Goal: Task Accomplishment & Management: Complete application form

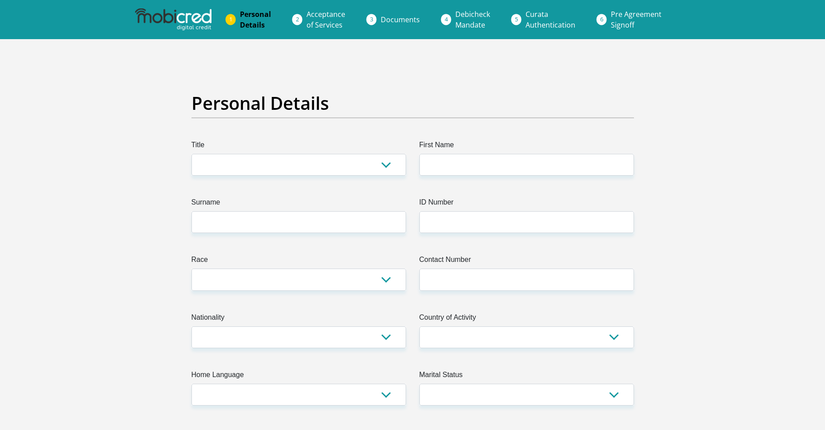
drag, startPoint x: 323, startPoint y: 167, endPoint x: 351, endPoint y: 157, distance: 30.2
click at [323, 167] on select "Mr Ms Mrs Dr Other" at bounding box center [299, 165] width 215 height 22
select select "Ms"
click at [192, 154] on select "Mr Ms Mrs Dr Other" at bounding box center [299, 165] width 215 height 22
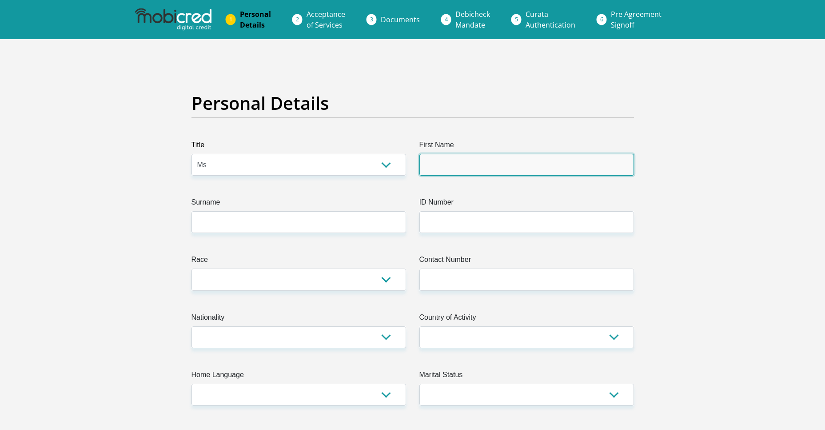
click at [474, 163] on input "First Name" at bounding box center [526, 165] width 215 height 22
type input "GUGU"
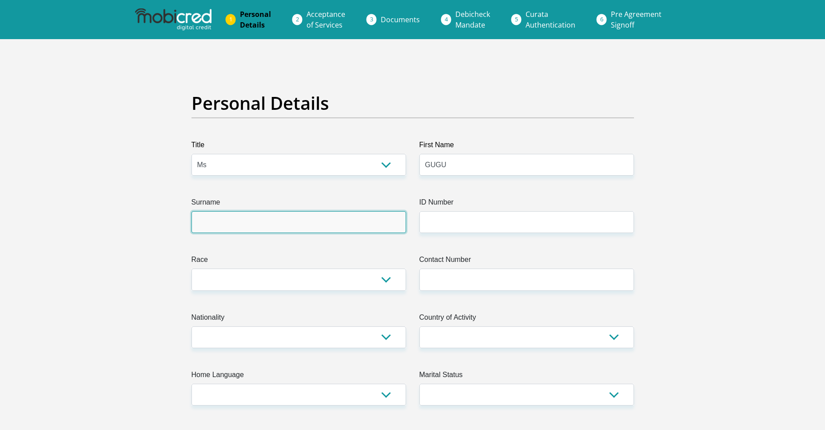
click at [228, 231] on input "Surname" at bounding box center [299, 222] width 215 height 22
type input "MAZIBUKO"
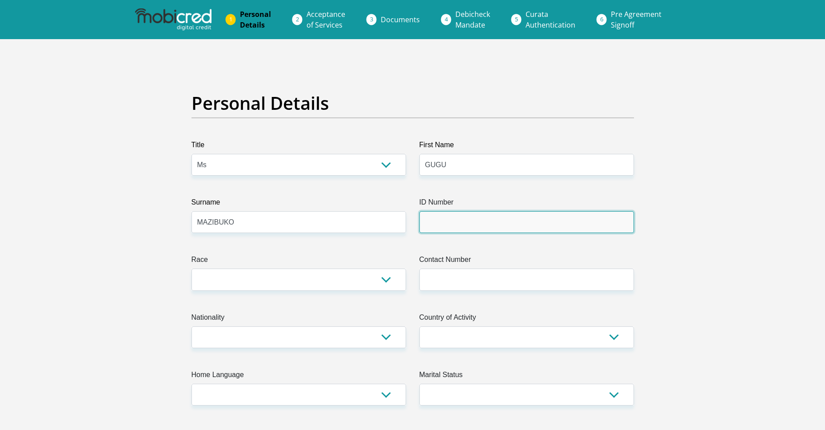
click at [438, 224] on input "ID Number" at bounding box center [526, 222] width 215 height 22
type input "9810110190082"
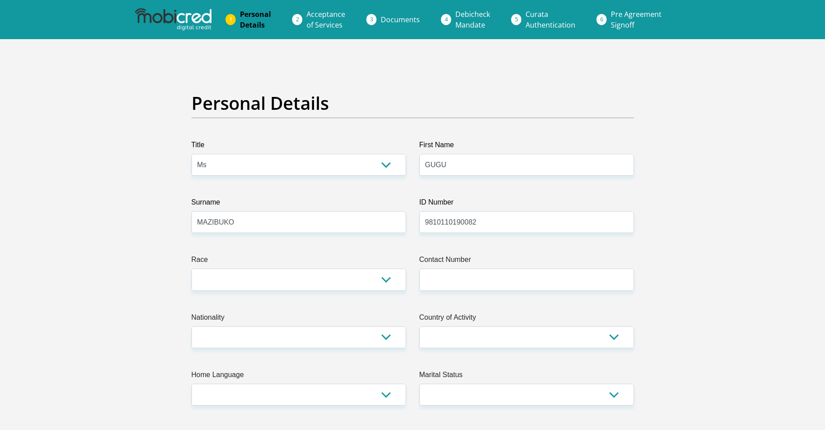
click at [282, 285] on select "Black Coloured Indian White Other" at bounding box center [299, 279] width 215 height 22
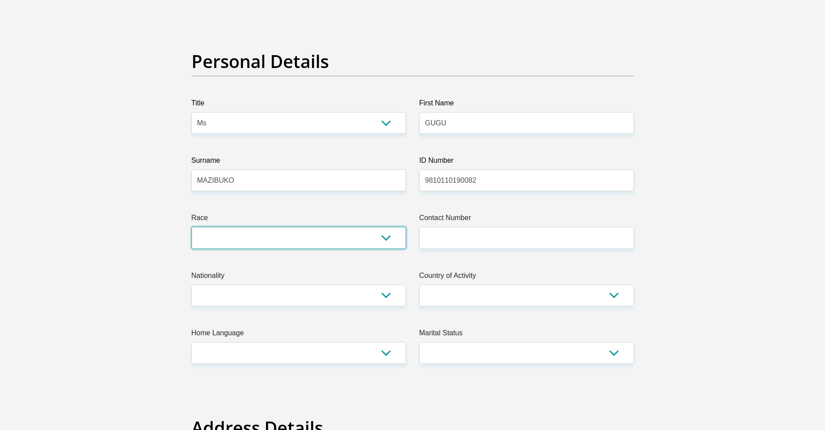
scroll to position [89, 0]
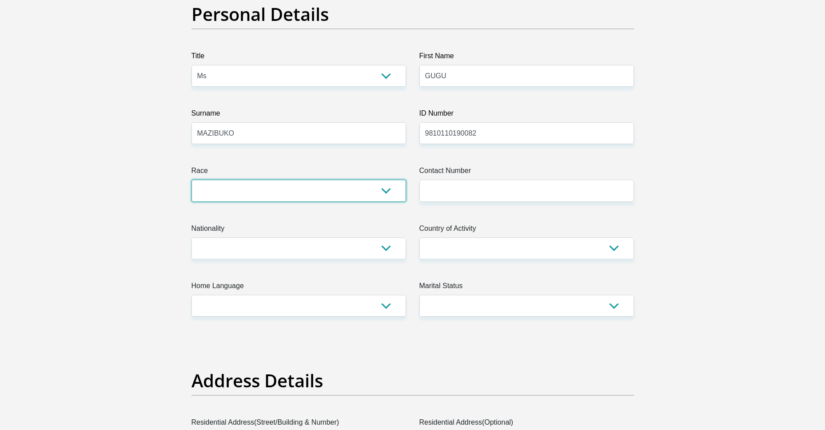
click at [220, 190] on select "Black Coloured Indian White Other" at bounding box center [299, 191] width 215 height 22
select select "1"
click at [192, 180] on select "Black Coloured Indian White Other" at bounding box center [299, 191] width 215 height 22
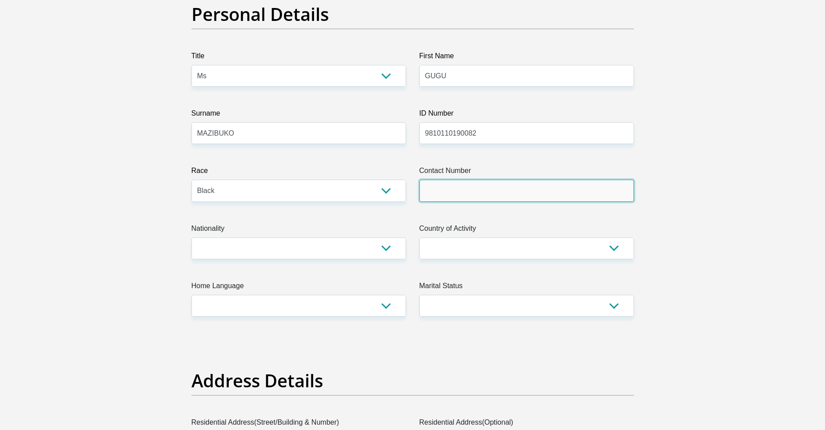
click at [463, 184] on input "Contact Number" at bounding box center [526, 191] width 215 height 22
type input "0698964310"
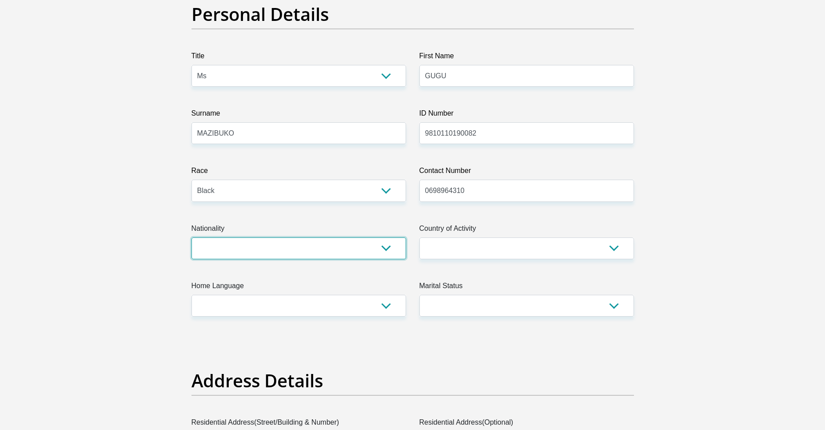
click at [263, 246] on select "South Africa Afghanistan Aland Islands Albania Algeria America Samoa American V…" at bounding box center [299, 248] width 215 height 22
select select "ZAF"
click at [192, 237] on select "South Africa Afghanistan Aland Islands Albania Algeria America Samoa American V…" at bounding box center [299, 248] width 215 height 22
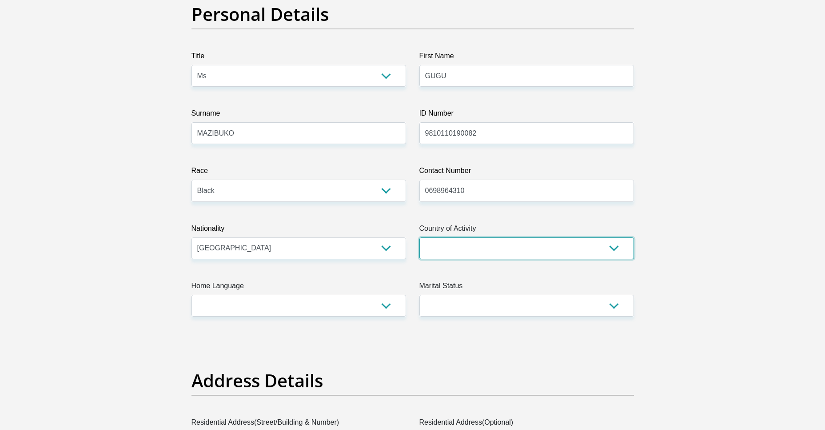
click at [518, 253] on select "South Africa Afghanistan Aland Islands Albania Algeria America Samoa American V…" at bounding box center [526, 248] width 215 height 22
select select "ZAF"
click at [419, 237] on select "South Africa Afghanistan Aland Islands Albania Algeria America Samoa American V…" at bounding box center [526, 248] width 215 height 22
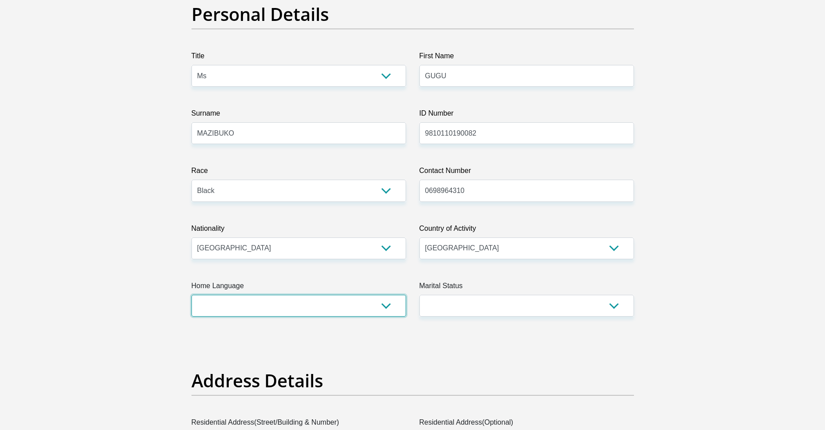
click at [216, 315] on select "Afrikaans English Sepedi South Ndebele Southern Sotho Swati Tsonga Tswana Venda…" at bounding box center [299, 306] width 215 height 22
select select "eng"
click at [192, 295] on select "Afrikaans English Sepedi South Ndebele Southern Sotho Swati Tsonga Tswana Venda…" at bounding box center [299, 306] width 215 height 22
click at [527, 305] on select "Married ANC Single Divorced Widowed Married COP or Customary Law" at bounding box center [526, 306] width 215 height 22
select select "2"
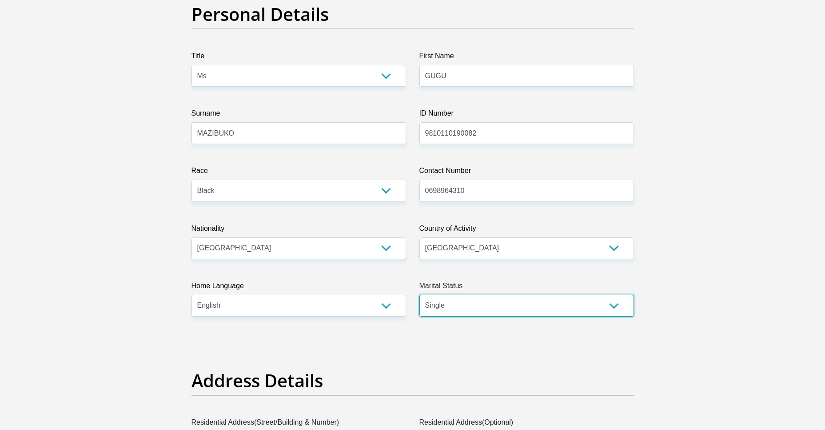
click at [419, 295] on select "Married ANC Single Divorced Widowed Married COP or Customary Law" at bounding box center [526, 306] width 215 height 22
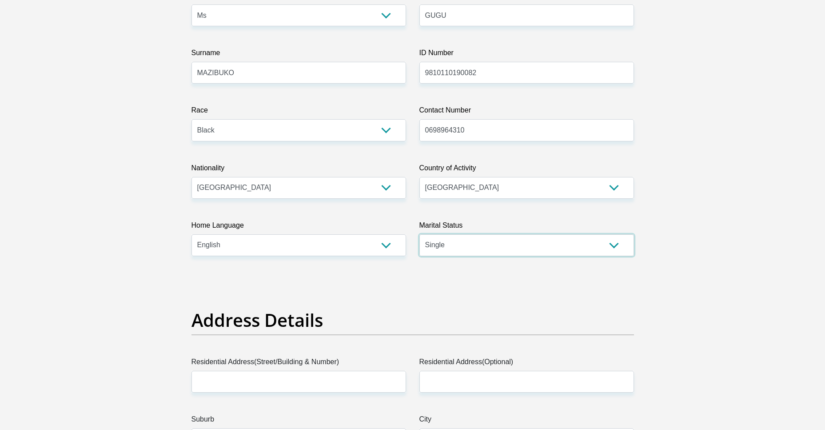
scroll to position [311, 0]
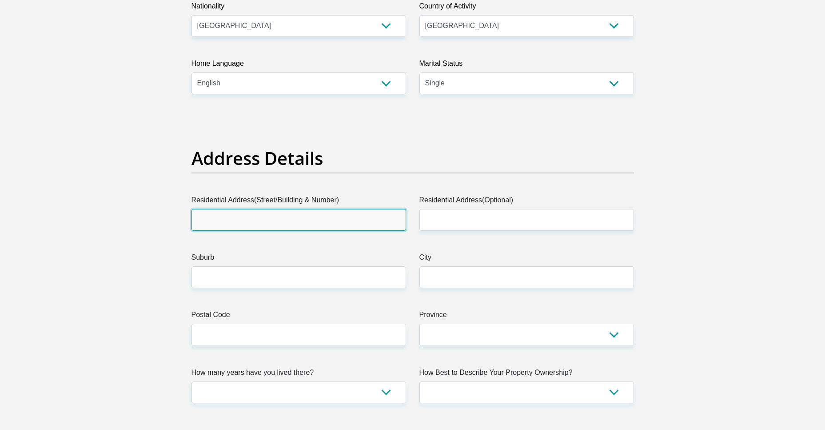
click at [239, 221] on input "Residential Address(Street/Building & Number)" at bounding box center [299, 220] width 215 height 22
type input "159"
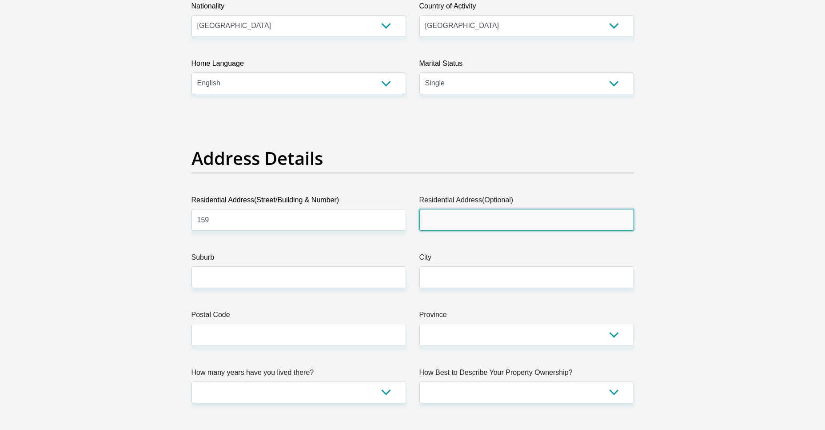
click at [454, 223] on input "Residential Address(Optional)" at bounding box center [526, 220] width 215 height 22
type input "THEMBENI AREA STANGER"
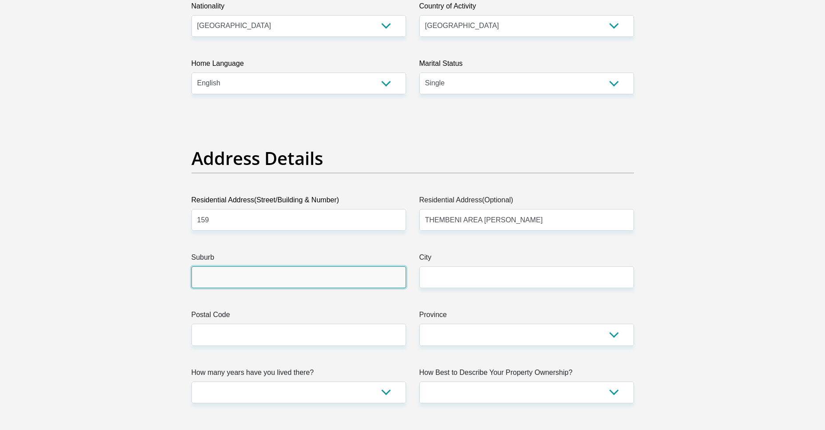
click at [221, 278] on input "Suburb" at bounding box center [299, 277] width 215 height 22
type input "BALLITO"
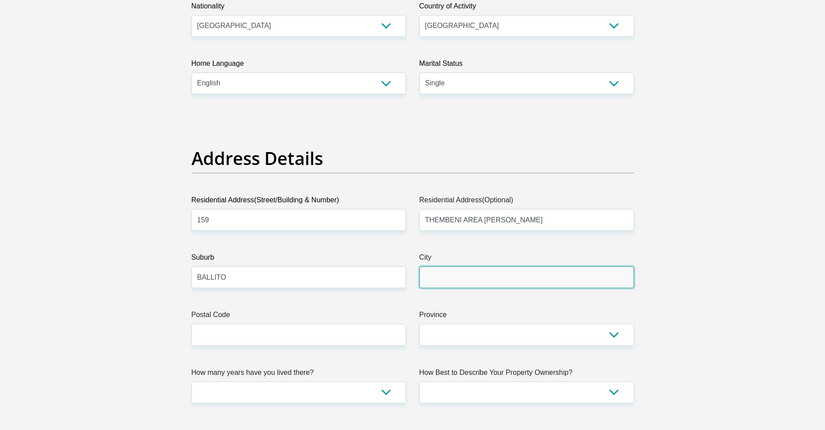
click at [517, 272] on input "City" at bounding box center [526, 277] width 215 height 22
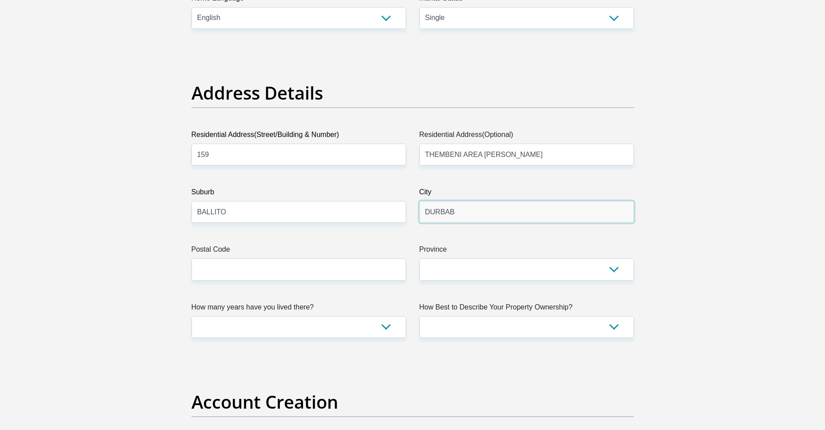
scroll to position [489, 0]
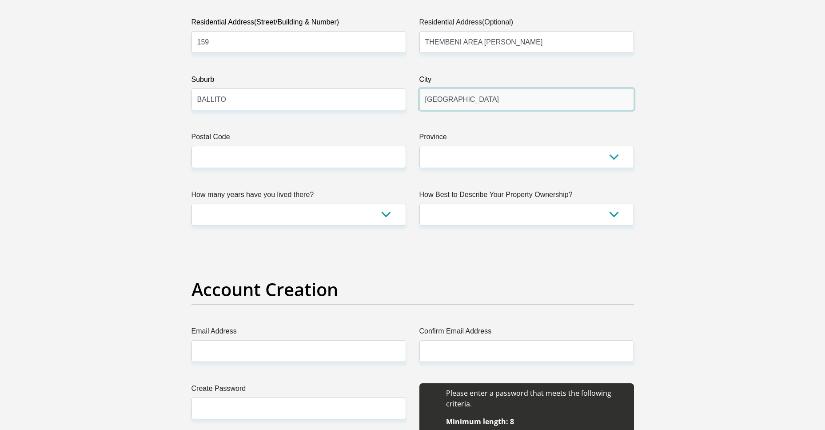
type input "DURBAN"
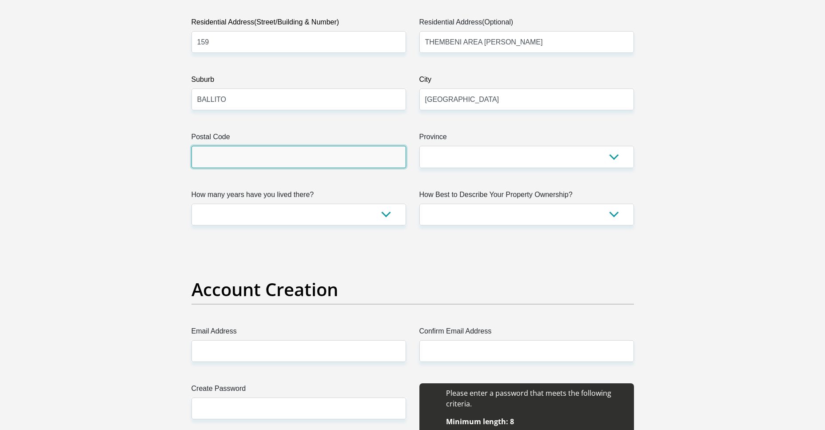
click at [269, 155] on input "Postal Code" at bounding box center [299, 157] width 215 height 22
type input "4450"
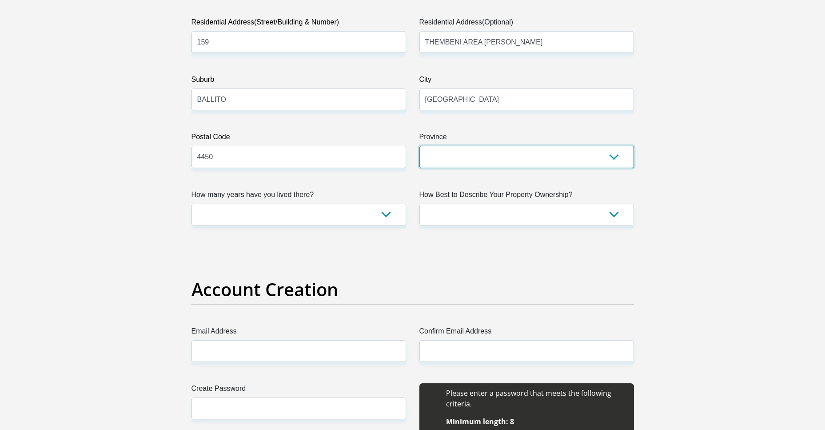
click at [471, 156] on select "Eastern Cape Free State Gauteng KwaZulu-Natal Limpopo Mpumalanga Northern Cape …" at bounding box center [526, 157] width 215 height 22
select select "KwaZulu-Natal"
click at [419, 146] on select "Eastern Cape Free State Gauteng KwaZulu-Natal Limpopo Mpumalanga Northern Cape …" at bounding box center [526, 157] width 215 height 22
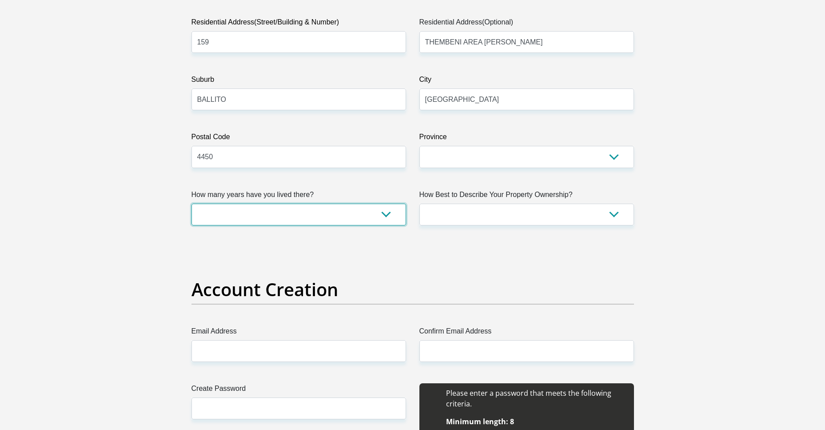
click at [268, 217] on select "less than 1 year 1-3 years 3-5 years 5+ years" at bounding box center [299, 214] width 215 height 22
click at [192, 203] on select "less than 1 year 1-3 years 3-5 years 5+ years" at bounding box center [299, 214] width 215 height 22
click at [281, 218] on select "less than 1 year 1-3 years 3-5 years 5+ years" at bounding box center [299, 214] width 215 height 22
select select "5"
click at [192, 203] on select "less than 1 year 1-3 years 3-5 years 5+ years" at bounding box center [299, 214] width 215 height 22
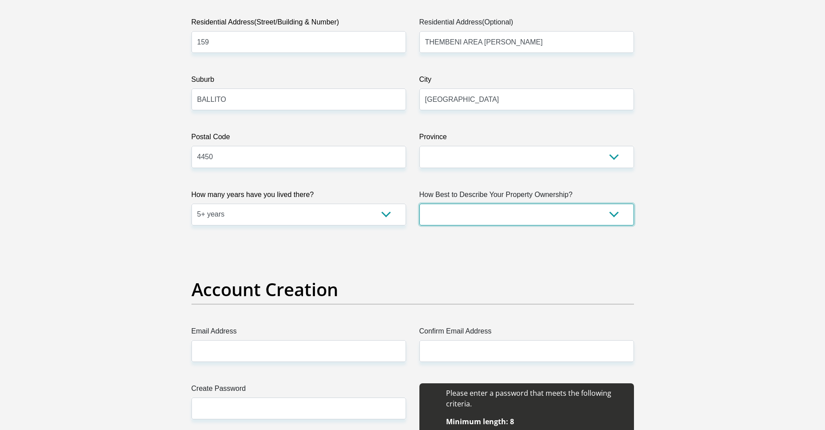
click at [521, 208] on select "Owned Rented Family Owned Company Dwelling" at bounding box center [526, 214] width 215 height 22
select select "Owned"
click at [419, 203] on select "Owned Rented Family Owned Company Dwelling" at bounding box center [526, 214] width 215 height 22
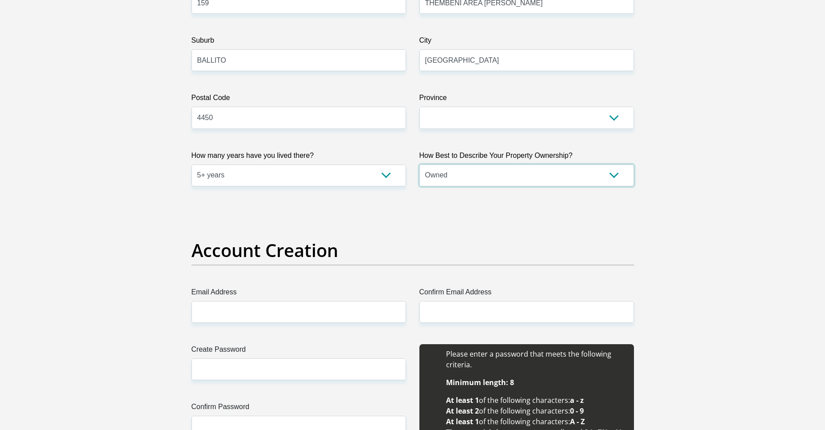
scroll to position [578, 0]
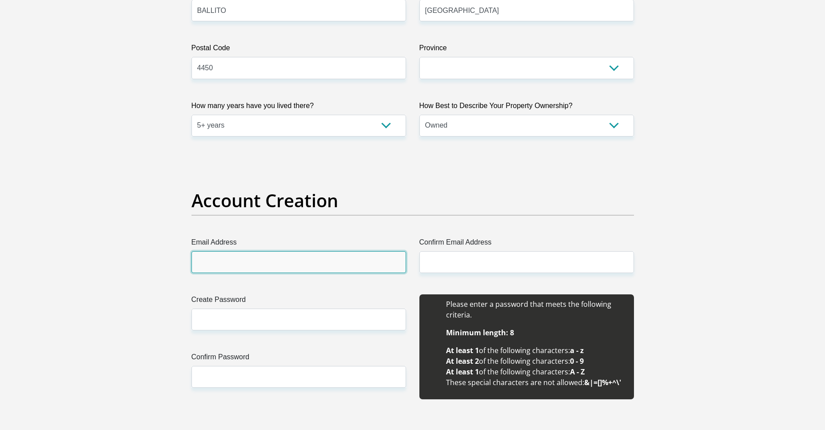
click at [348, 264] on input "Email Address" at bounding box center [299, 262] width 215 height 22
drag, startPoint x: 273, startPoint y: 266, endPoint x: 177, endPoint y: 266, distance: 95.5
type input "gugushiena@gmail.com"
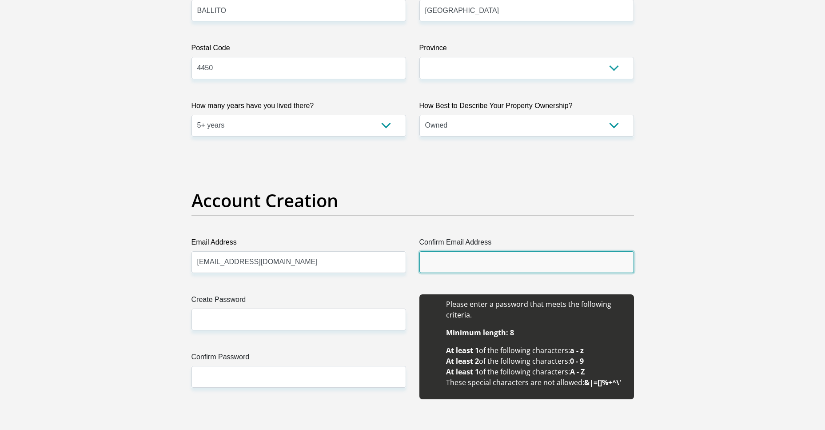
click at [441, 263] on input "Confirm Email Address" at bounding box center [526, 262] width 215 height 22
paste input "gugushiena@gmail.com"
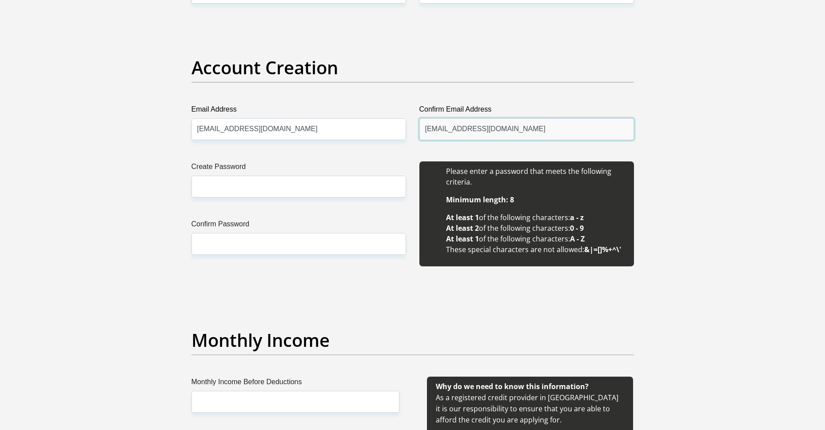
scroll to position [711, 0]
type input "gugushiena@gmail.com"
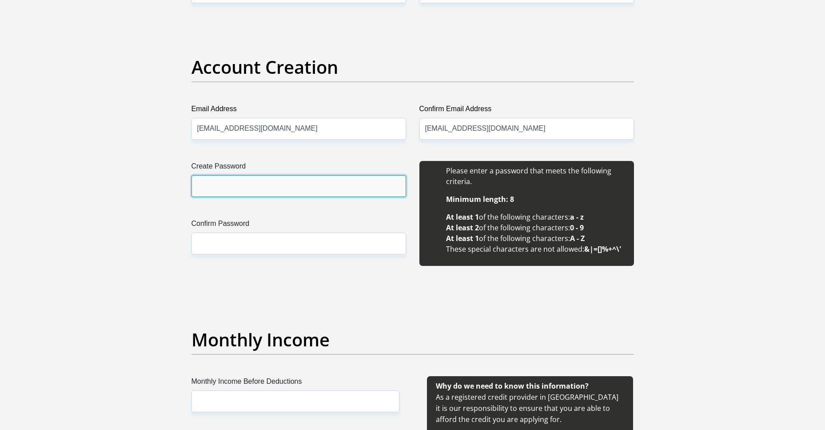
click at [248, 181] on input "Create Password" at bounding box center [299, 186] width 215 height 22
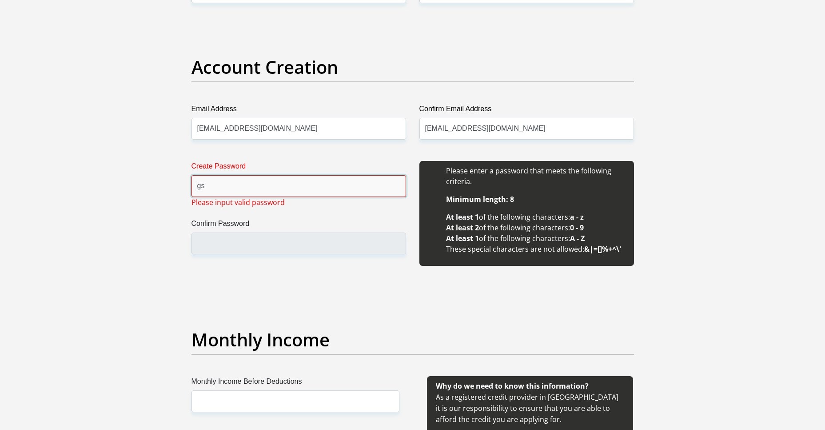
type input "g"
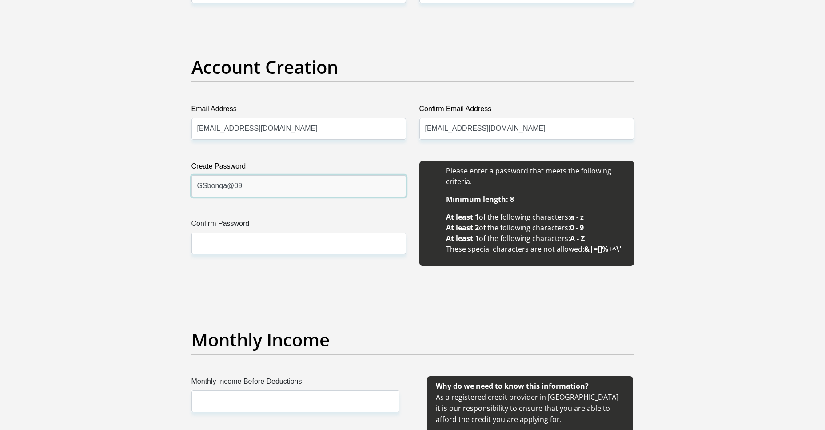
drag, startPoint x: 243, startPoint y: 186, endPoint x: 164, endPoint y: 187, distance: 79.1
type input "GSbonga@09"
click at [211, 257] on div "Create Password GSbonga@09 Please input valid password Confirm Password" at bounding box center [299, 218] width 228 height 115
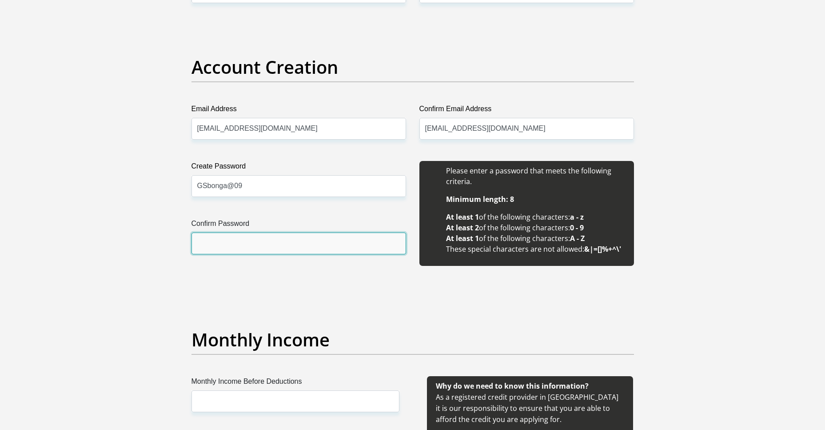
click at [209, 250] on input "Confirm Password" at bounding box center [299, 243] width 215 height 22
paste input "GSbonga@09"
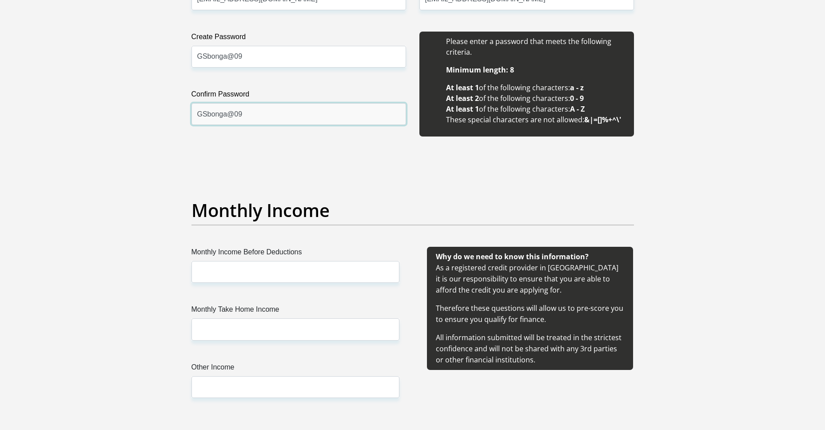
scroll to position [933, 0]
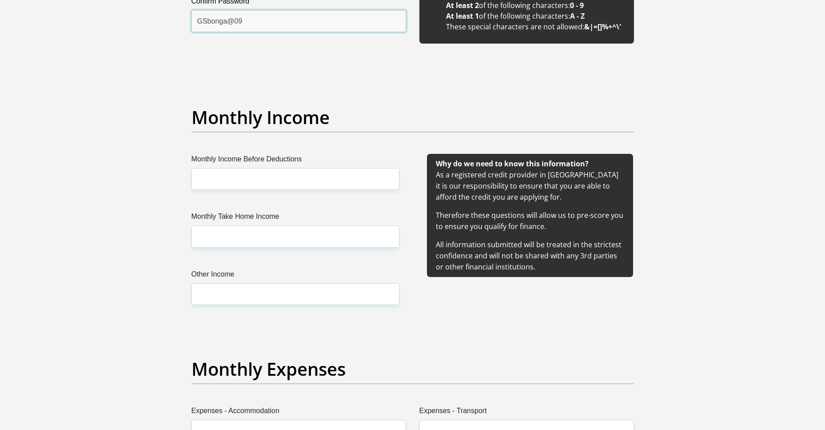
type input "GSbonga@09"
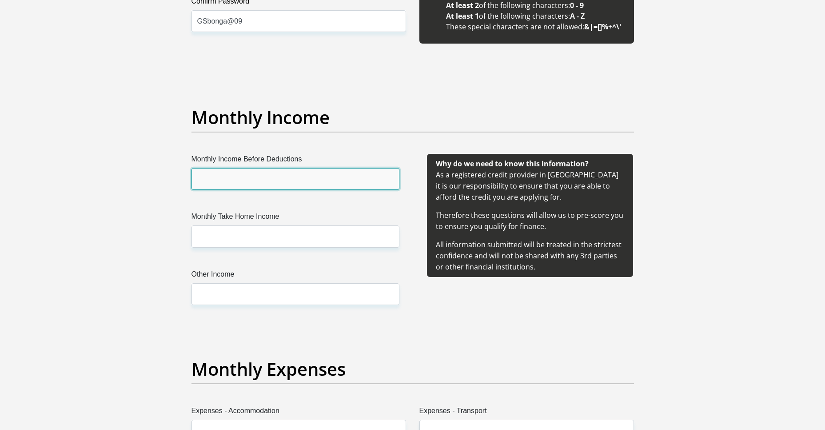
click at [216, 177] on input "Monthly Income Before Deductions" at bounding box center [296, 179] width 208 height 22
type input "13000"
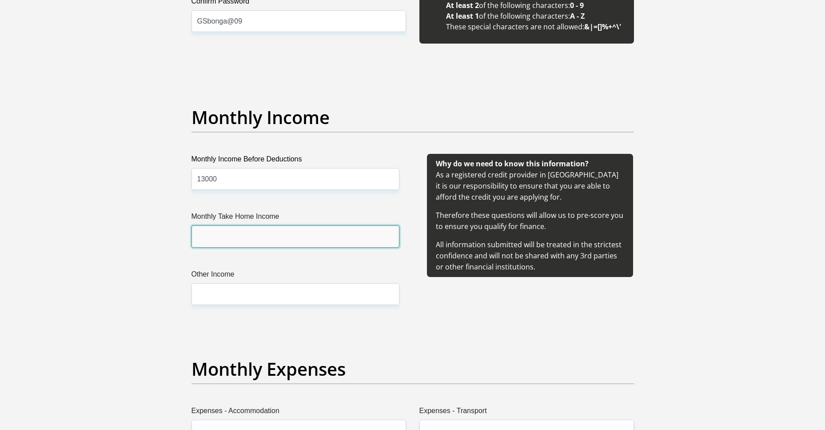
click at [213, 238] on input "Monthly Take Home Income" at bounding box center [296, 236] width 208 height 22
type input "12500"
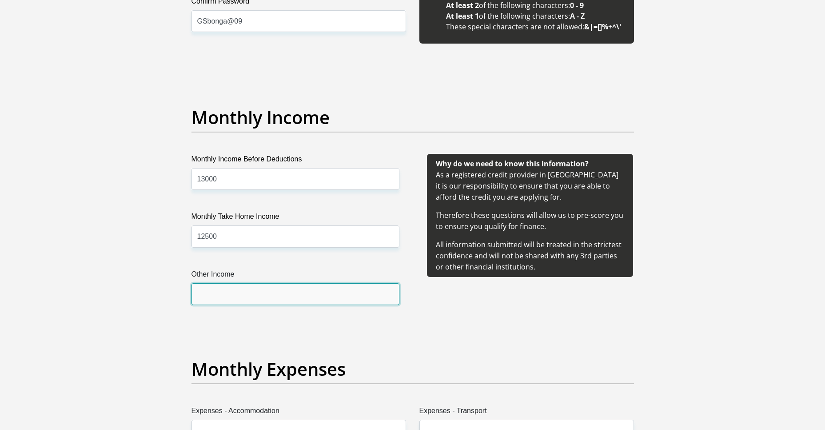
click at [225, 297] on input "Other Income" at bounding box center [296, 294] width 208 height 22
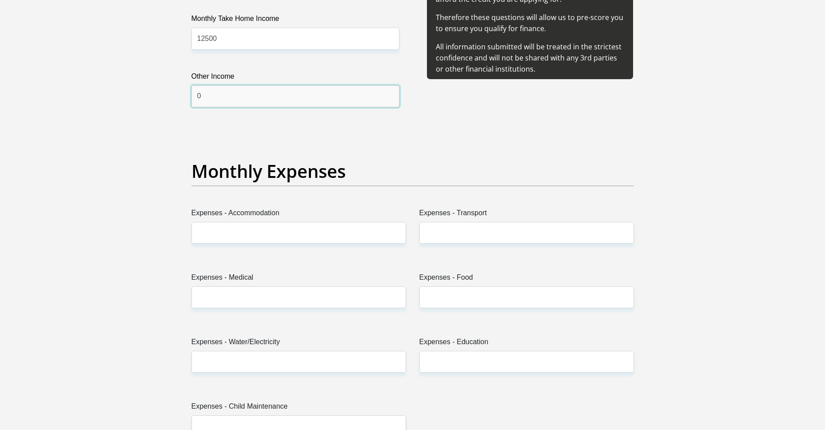
scroll to position [1155, 0]
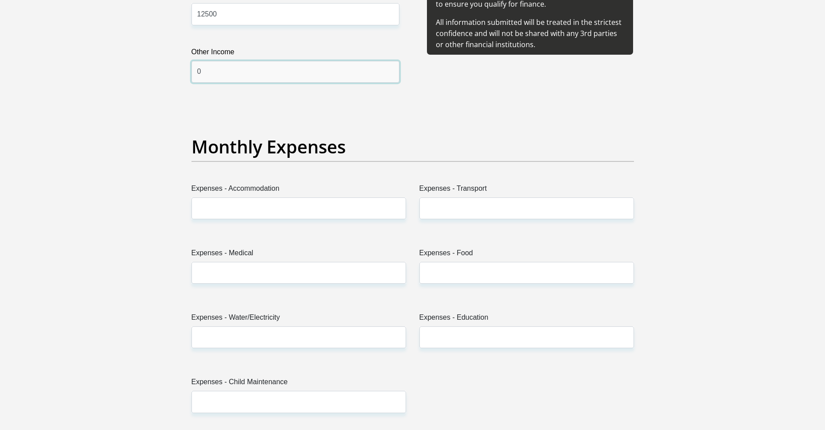
type input "0"
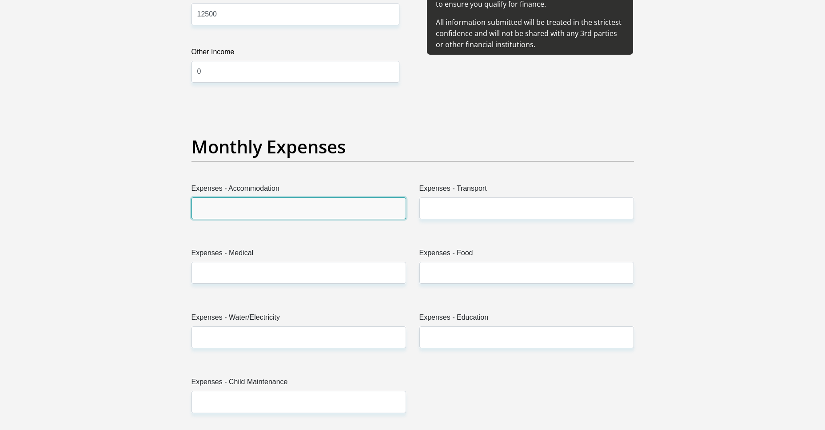
click at [213, 210] on input "Expenses - Accommodation" at bounding box center [299, 208] width 215 height 22
type input "0"
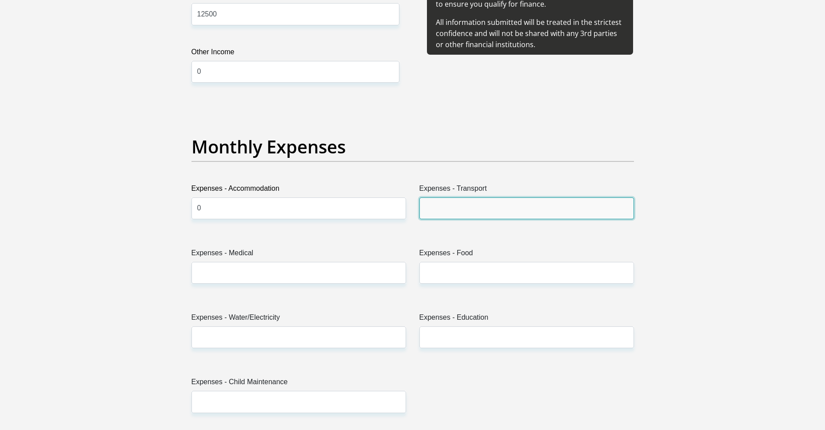
click at [427, 204] on input "Expenses - Transport" at bounding box center [526, 208] width 215 height 22
type input "400"
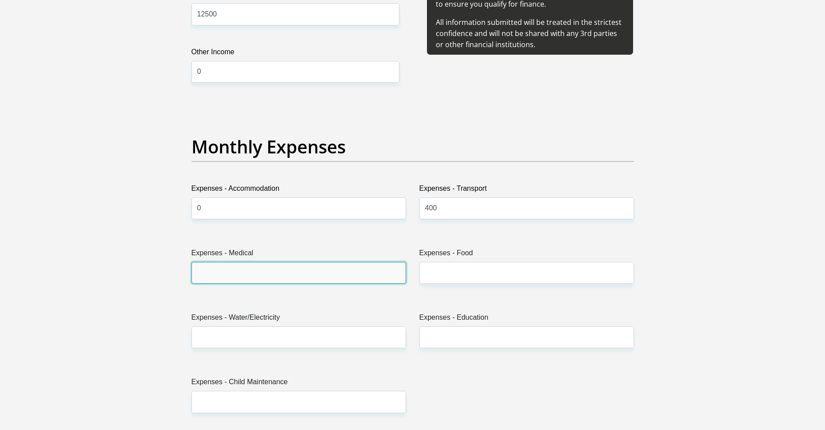
click at [281, 275] on input "Expenses - Medical" at bounding box center [299, 273] width 215 height 22
type input "0"
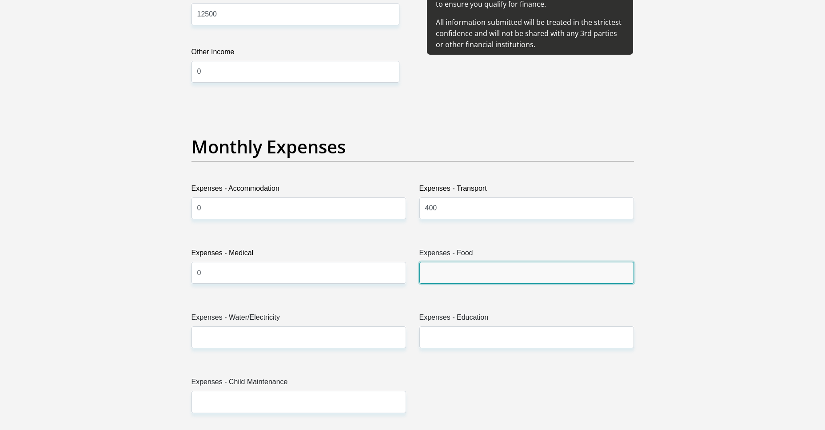
click at [445, 273] on input "Expenses - Food" at bounding box center [526, 273] width 215 height 22
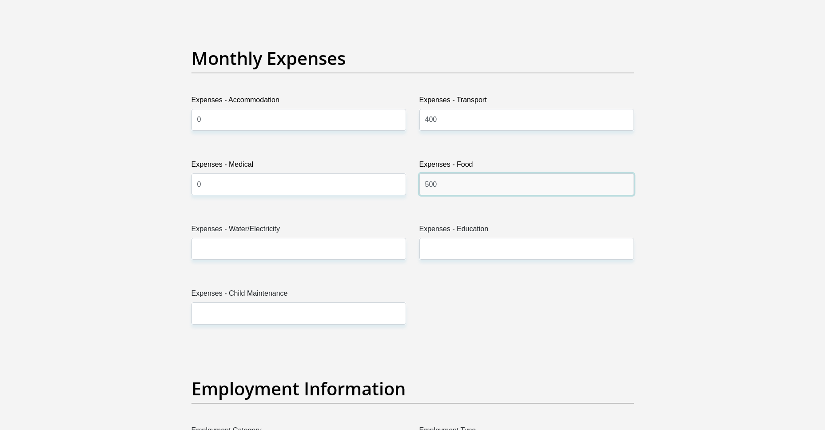
scroll to position [1244, 0]
type input "500"
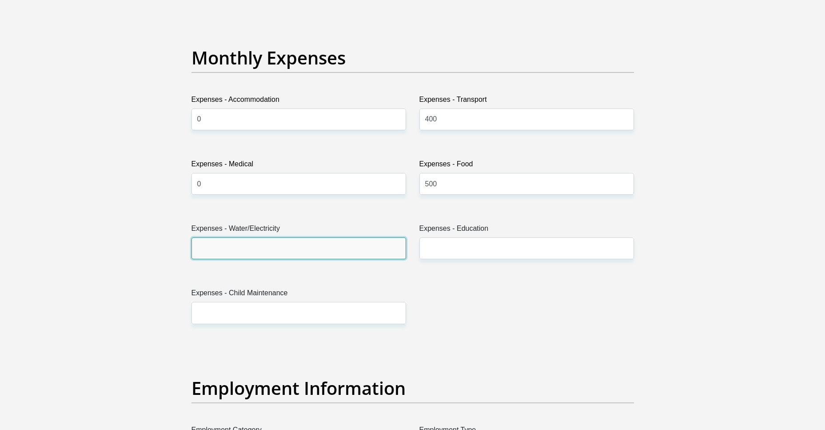
click at [260, 246] on input "Expenses - Water/Electricity" at bounding box center [299, 248] width 215 height 22
type input "300"
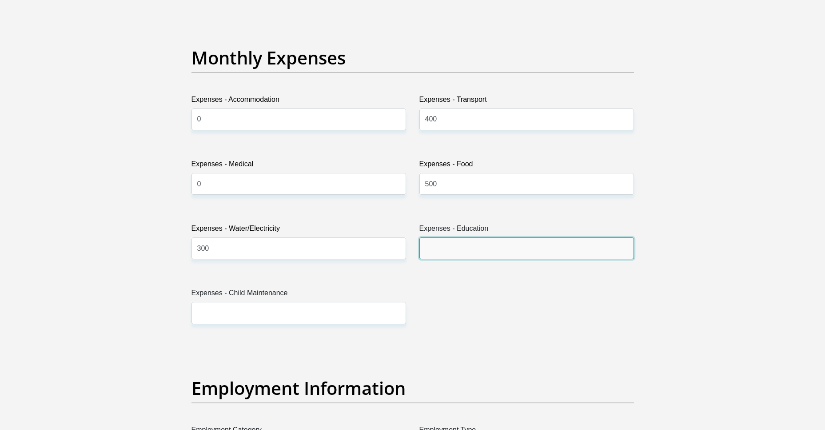
click at [446, 253] on input "Expenses - Education" at bounding box center [526, 248] width 215 height 22
type input "0"
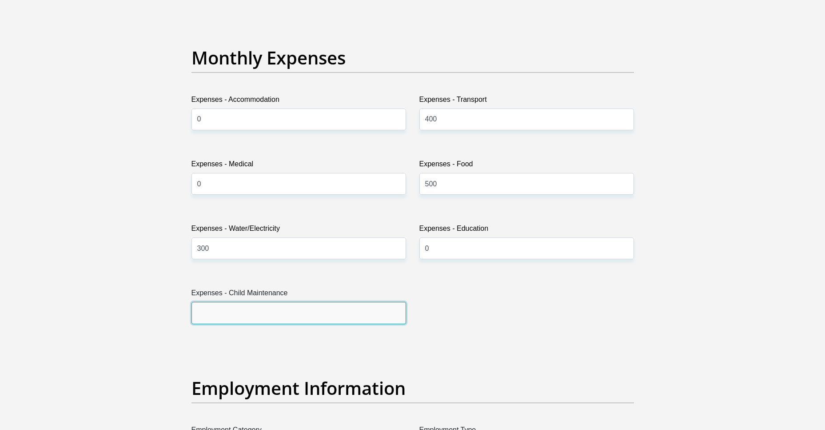
click at [234, 314] on input "Expenses - Child Maintenance" at bounding box center [299, 313] width 215 height 22
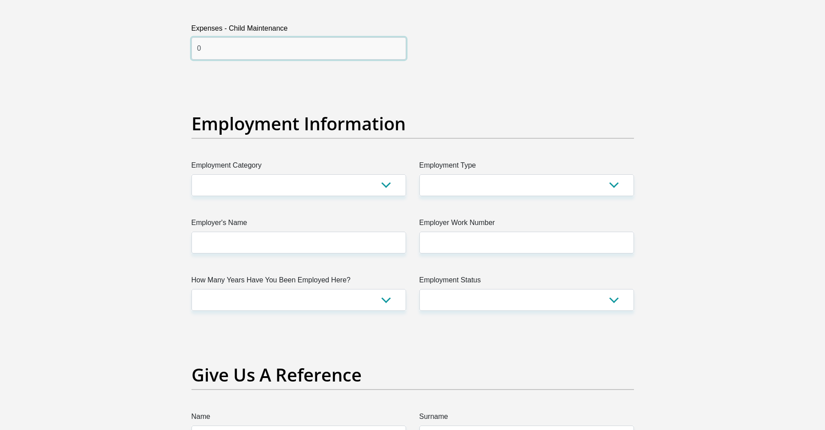
scroll to position [1511, 0]
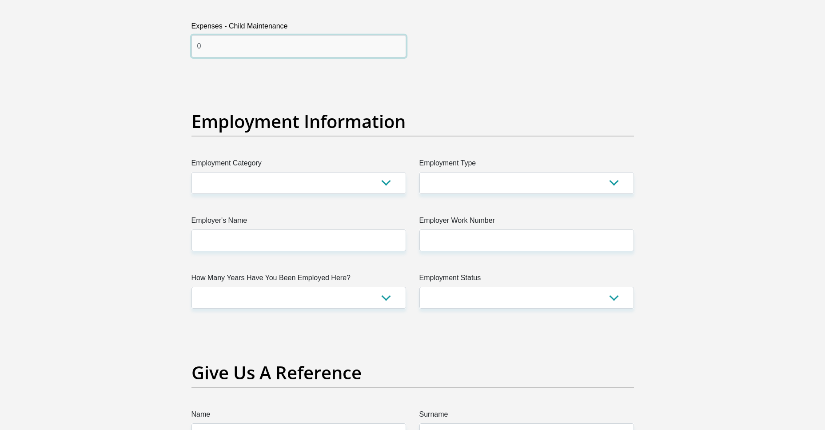
type input "0"
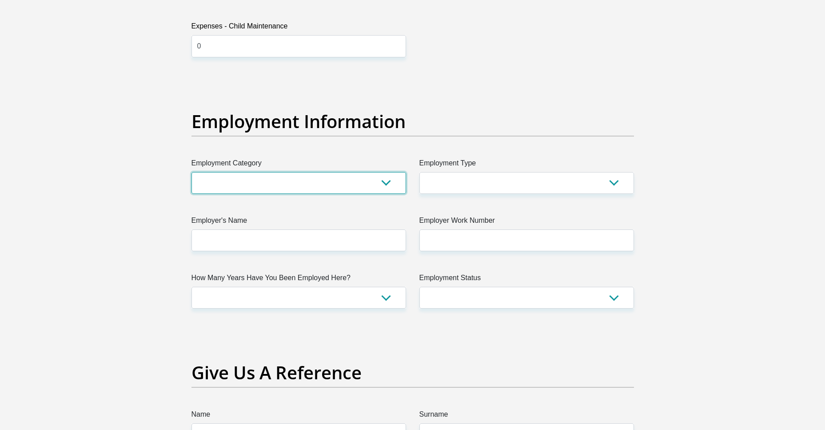
click at [222, 183] on select "AGRICULTURE ALCOHOL & TOBACCO CONSTRUCTION MATERIALS METALLURGY EQUIPMENT FOR R…" at bounding box center [299, 183] width 215 height 22
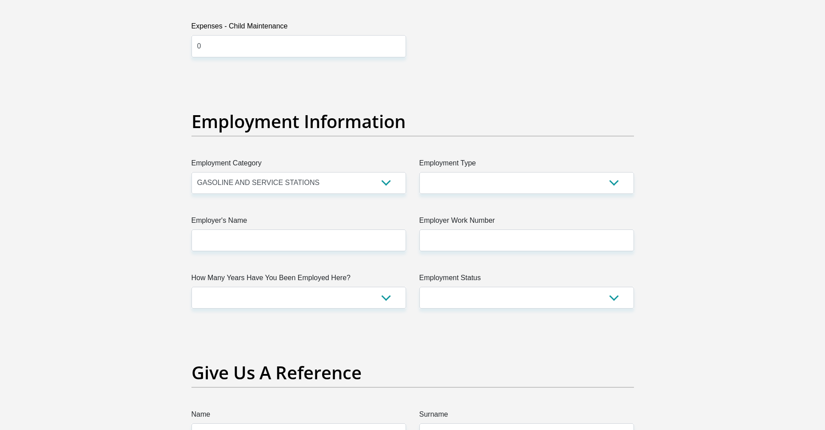
click at [29, 313] on section "Personal Details Title Mr Ms Mrs Dr Other First Name GUGU Surname MAZIBUKO ID N…" at bounding box center [412, 76] width 825 height 3097
click at [310, 184] on select "AGRICULTURE ALCOHOL & TOBACCO CONSTRUCTION MATERIALS METALLURGY EQUIPMENT FOR R…" at bounding box center [299, 183] width 215 height 22
select select "71"
click at [192, 172] on select "AGRICULTURE ALCOHOL & TOBACCO CONSTRUCTION MATERIALS METALLURGY EQUIPMENT FOR R…" at bounding box center [299, 183] width 215 height 22
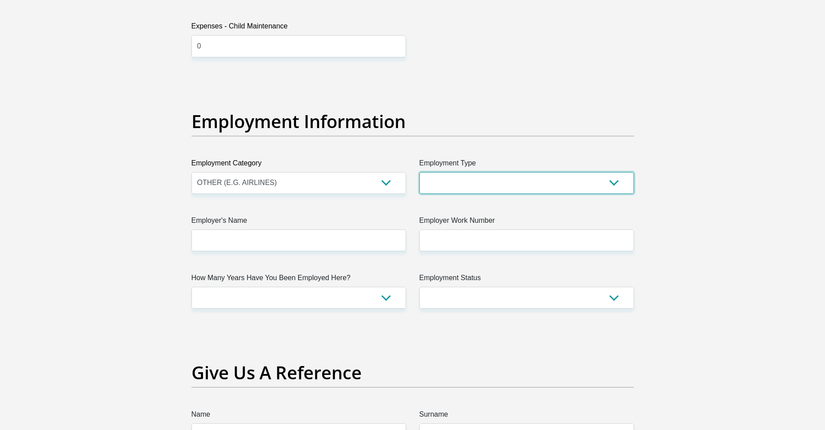
click at [515, 186] on select "College/Lecturer Craft Seller Creative Driver Executive Farmer Forces - Non Com…" at bounding box center [526, 183] width 215 height 22
select select "Office Staff/Clerk"
click at [419, 172] on select "College/Lecturer Craft Seller Creative Driver Executive Farmer Forces - Non Com…" at bounding box center [526, 183] width 215 height 22
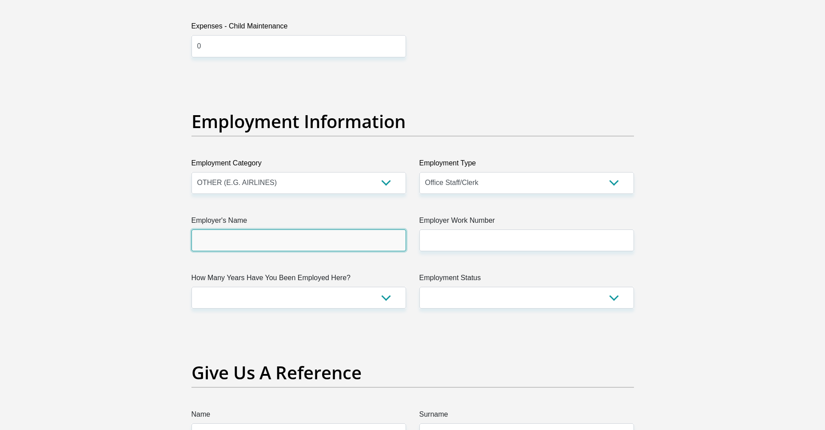
click at [199, 237] on input "Employer's Name" at bounding box center [299, 240] width 215 height 22
click at [245, 247] on input "Vinathie" at bounding box center [299, 240] width 215 height 22
type input "V"
type input "P"
type input "Vinathie"
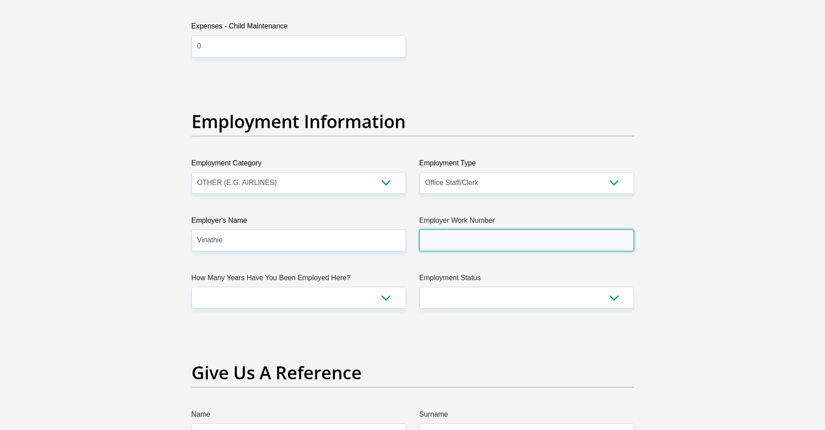
click at [447, 240] on input "Employer Work Number" at bounding box center [526, 240] width 215 height 22
type input "0315628160"
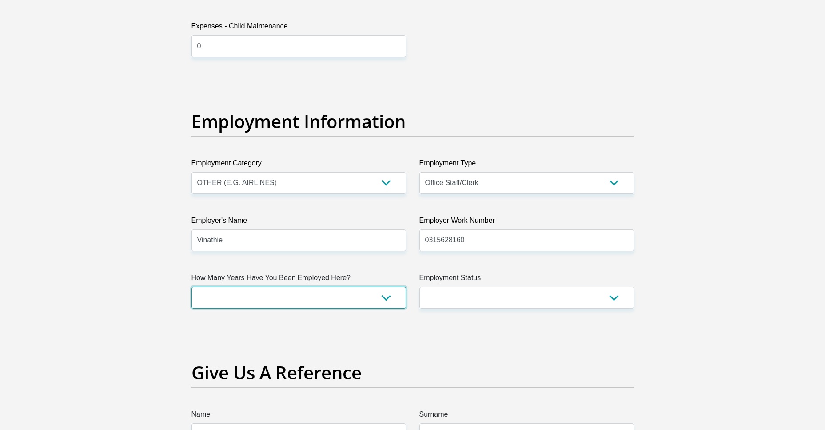
click at [314, 303] on select "less than 1 year 1-3 years 3-5 years 5+ years" at bounding box center [299, 298] width 215 height 22
select select "6"
click at [192, 287] on select "less than 1 year 1-3 years 3-5 years 5+ years" at bounding box center [299, 298] width 215 height 22
click at [518, 299] on select "Permanent/Full-time Part-time/Casual Contract Worker Self-Employed Housewife Re…" at bounding box center [526, 298] width 215 height 22
select select "1"
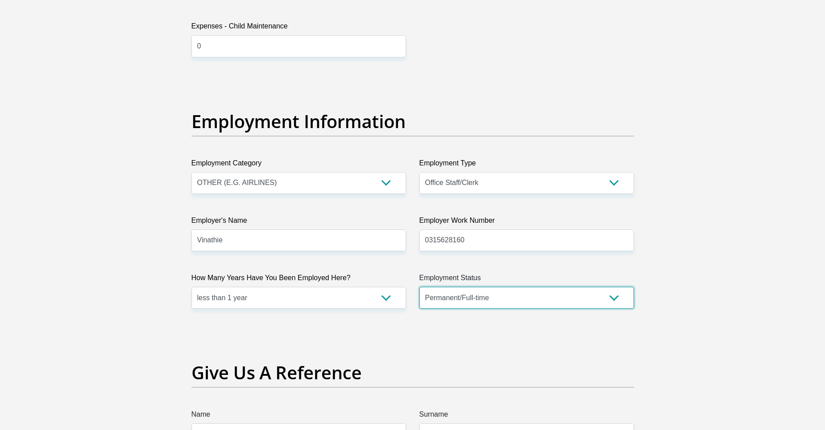
click at [419, 287] on select "Permanent/Full-time Part-time/Casual Contract Worker Self-Employed Housewife Re…" at bounding box center [526, 298] width 215 height 22
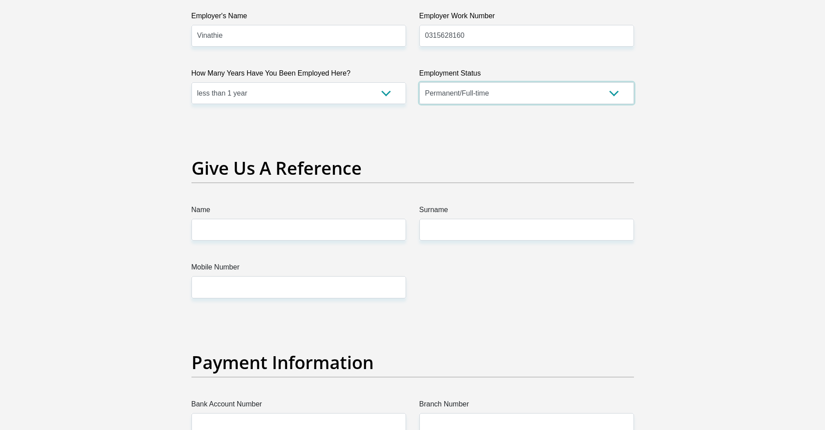
scroll to position [1733, 0]
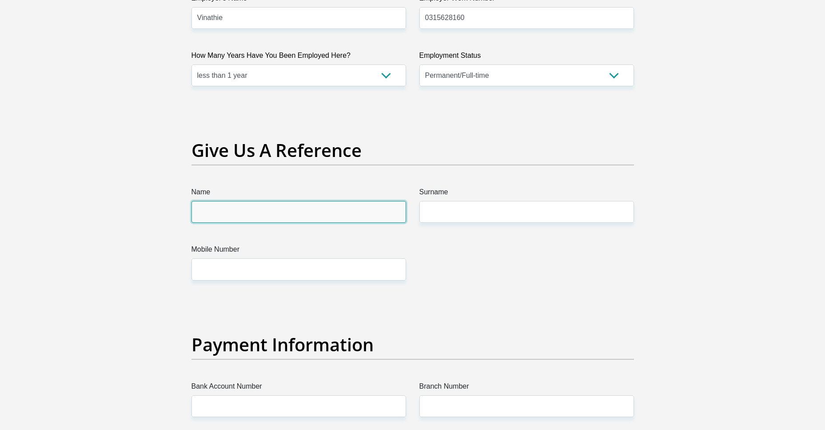
click at [229, 218] on input "Name" at bounding box center [299, 212] width 215 height 22
type input "sbongile"
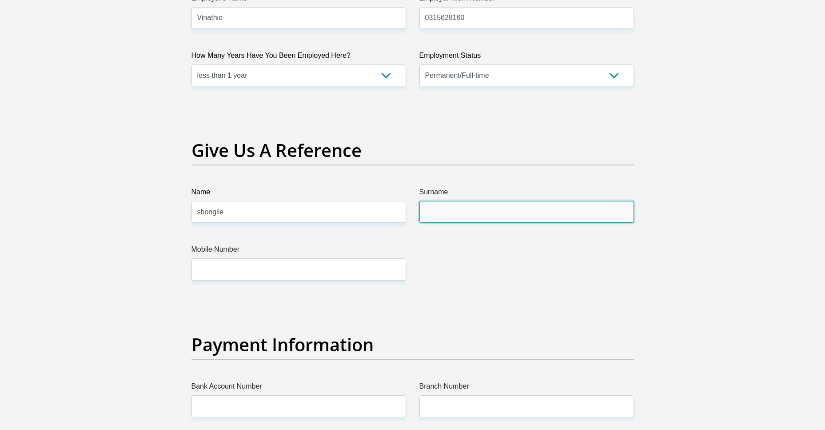
click at [443, 218] on input "Surname" at bounding box center [526, 212] width 215 height 22
type input "malinga"
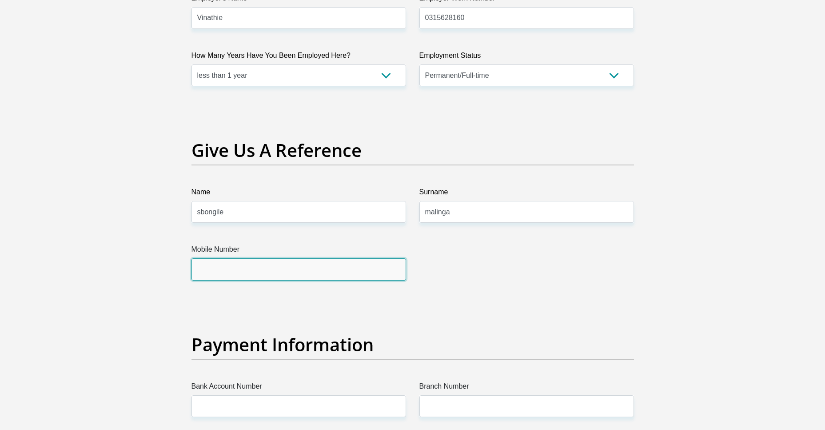
click at [223, 266] on input "Mobile Number" at bounding box center [299, 269] width 215 height 22
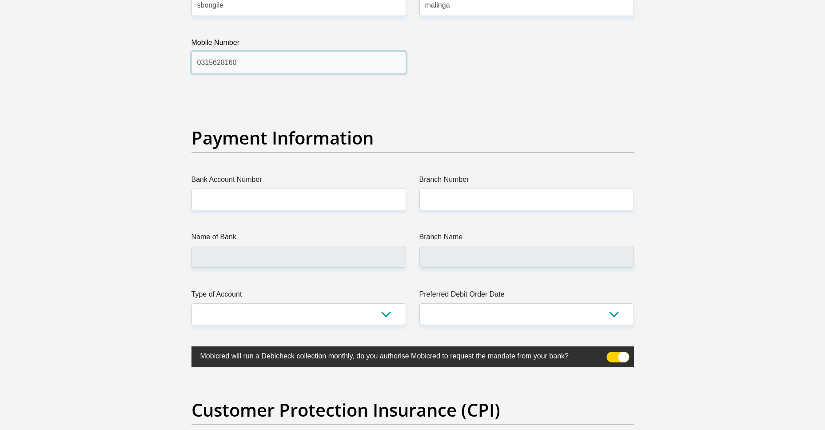
scroll to position [1955, 0]
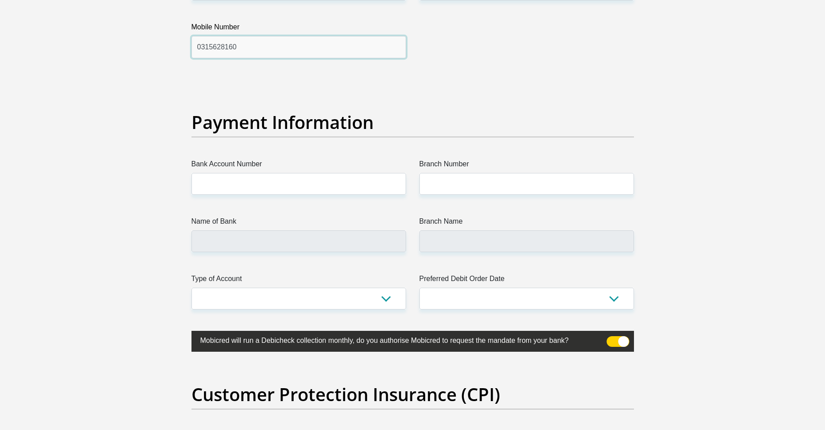
type input "0315628160"
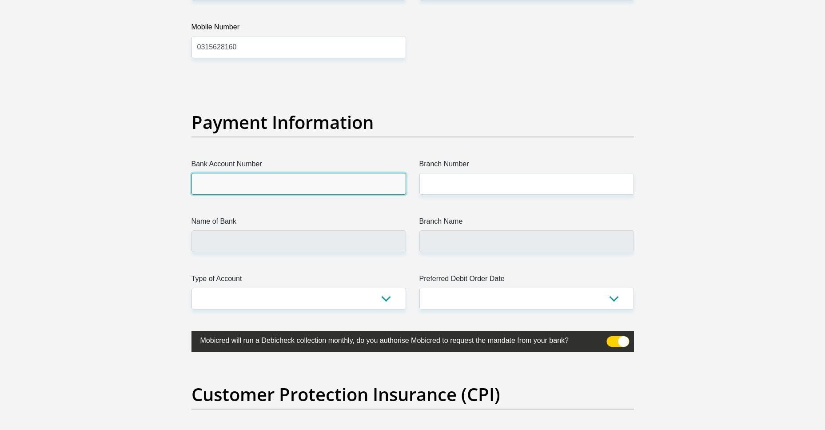
click at [219, 186] on input "Bank Account Number" at bounding box center [299, 184] width 215 height 22
type input "1639165663"
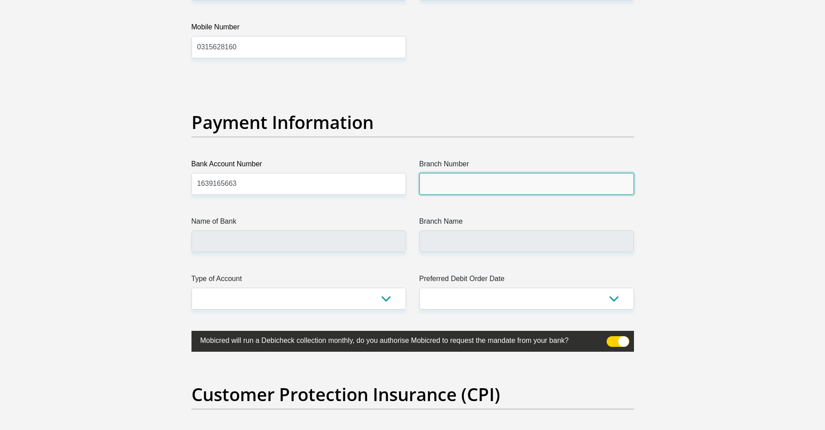
click at [490, 187] on input "Branch Number" at bounding box center [526, 184] width 215 height 22
type input "470010"
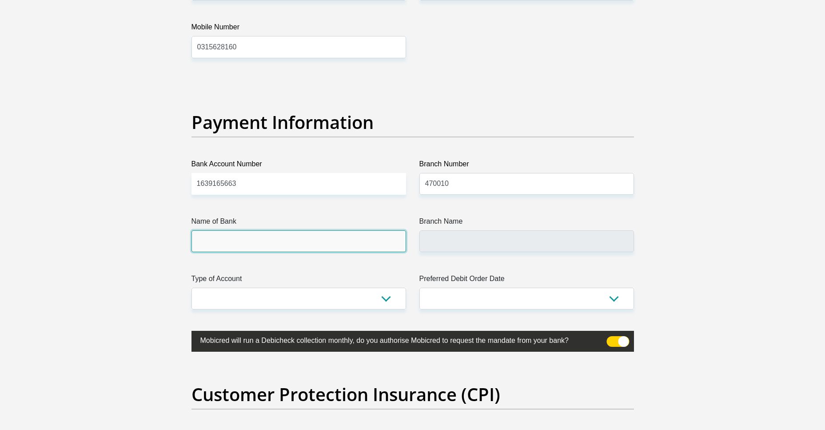
click at [227, 235] on input "Name of Bank" at bounding box center [299, 241] width 215 height 22
click at [227, 239] on input "Name of Bank" at bounding box center [299, 241] width 215 height 22
type input "CAPITEC BANK LIMITED"
type input "CAPITEC BANK CPC"
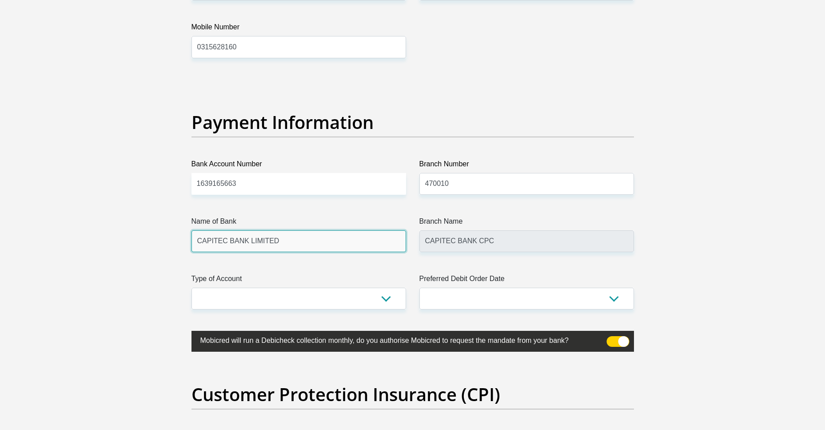
click at [227, 241] on input "CAPITEC BANK LIMITED" at bounding box center [299, 241] width 215 height 22
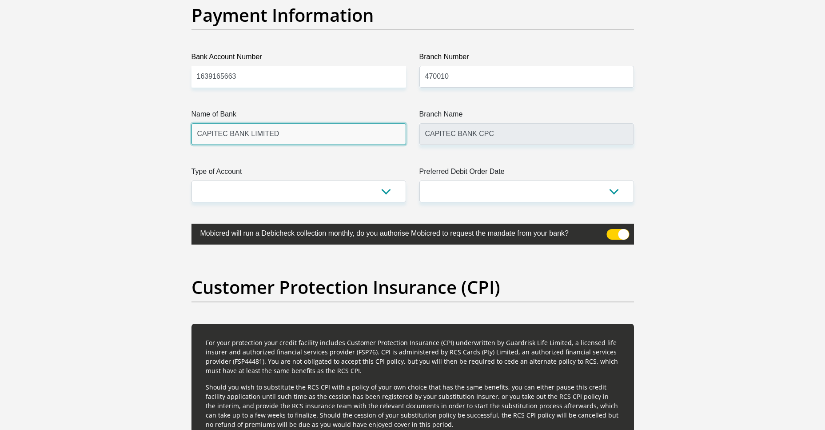
scroll to position [2088, 0]
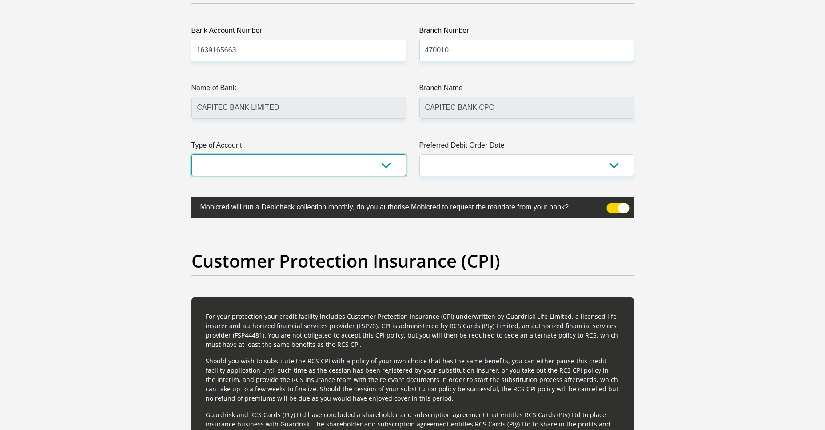
click at [215, 166] on select "Cheque Savings" at bounding box center [299, 165] width 215 height 22
select select "SAV"
click at [192, 154] on select "Cheque Savings" at bounding box center [299, 165] width 215 height 22
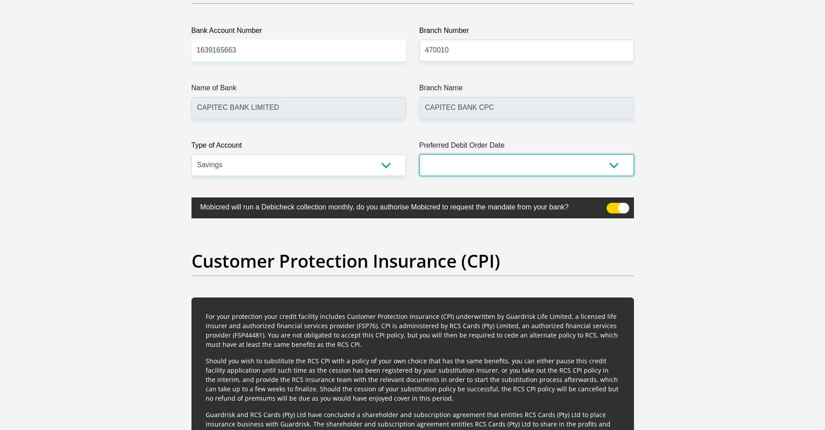
click at [513, 168] on select "1st 2nd 3rd 4th 5th 7th 18th 19th 20th 21st 22nd 23rd 24th 25th 26th 27th 28th …" at bounding box center [526, 165] width 215 height 22
select select "25"
click at [530, 160] on select "1st 2nd 3rd 4th 5th 7th 18th 19th 20th 21st 22nd 23rd 24th 25th 26th 27th 28th …" at bounding box center [526, 165] width 215 height 22
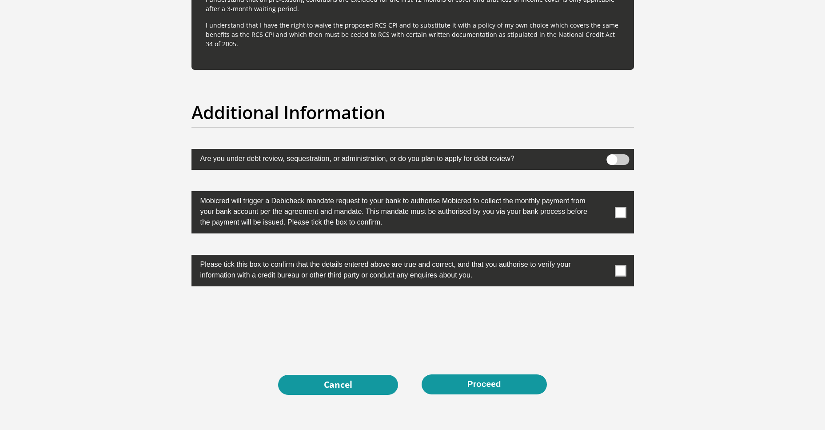
scroll to position [2710, 0]
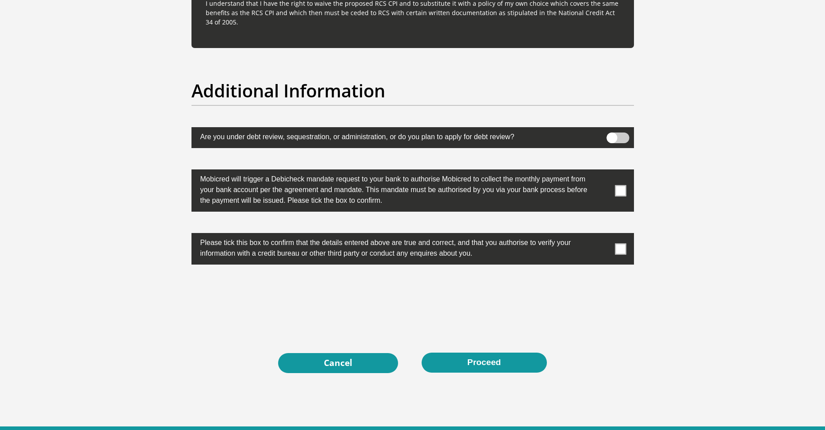
click at [625, 188] on span at bounding box center [620, 190] width 11 height 11
click at [603, 172] on input "checkbox" at bounding box center [603, 172] width 0 height 0
click at [619, 250] on span at bounding box center [620, 248] width 11 height 11
click at [603, 235] on input "checkbox" at bounding box center [603, 235] width 0 height 0
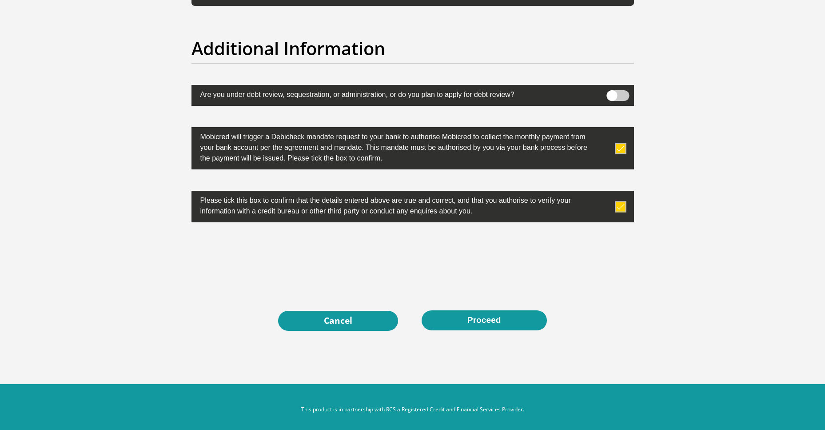
scroll to position [2758, 0]
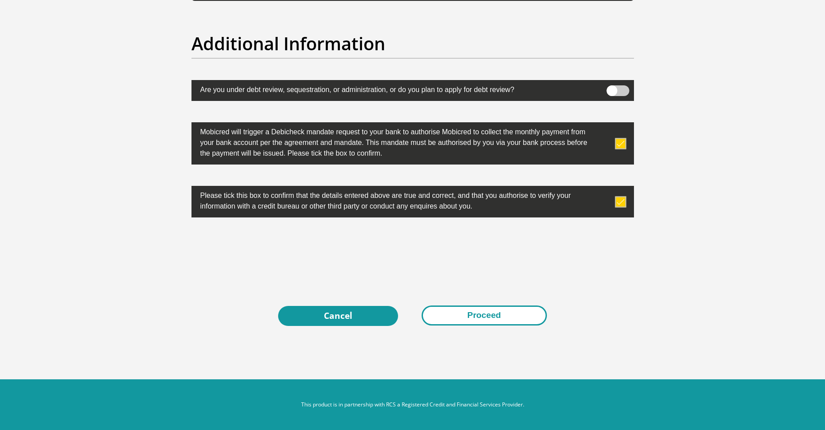
click at [488, 315] on button "Proceed" at bounding box center [484, 315] width 125 height 20
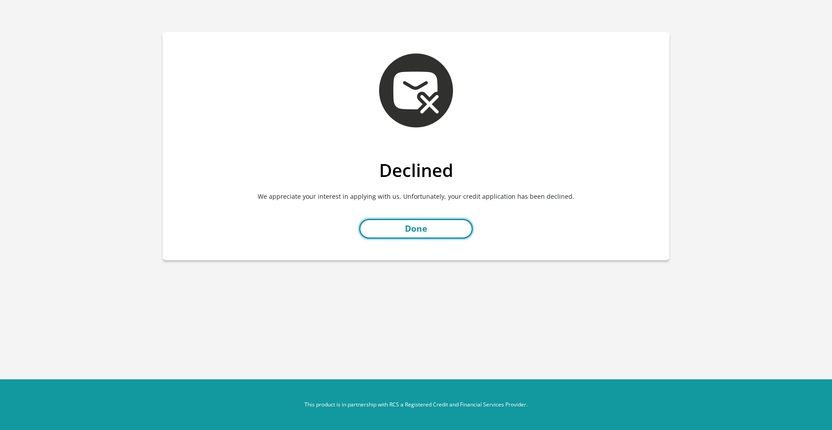
click at [426, 228] on link "Done" at bounding box center [416, 229] width 114 height 20
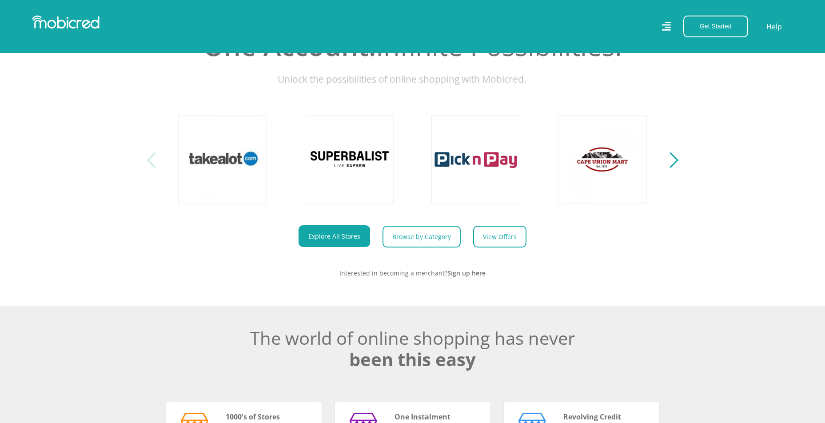
scroll to position [222, 0]
